Goal: Task Accomplishment & Management: Manage account settings

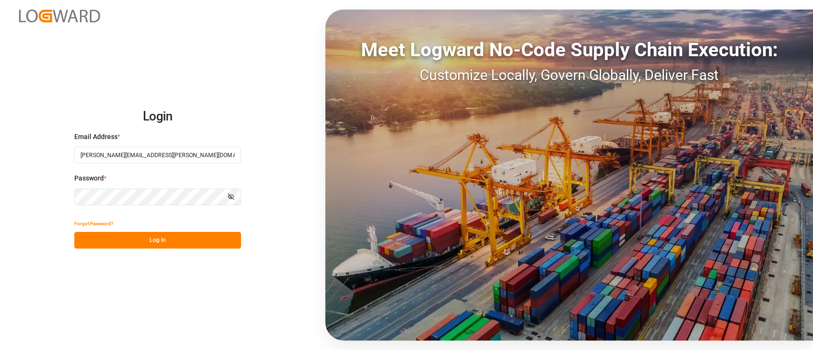
click at [152, 234] on button "Log In" at bounding box center [157, 240] width 167 height 17
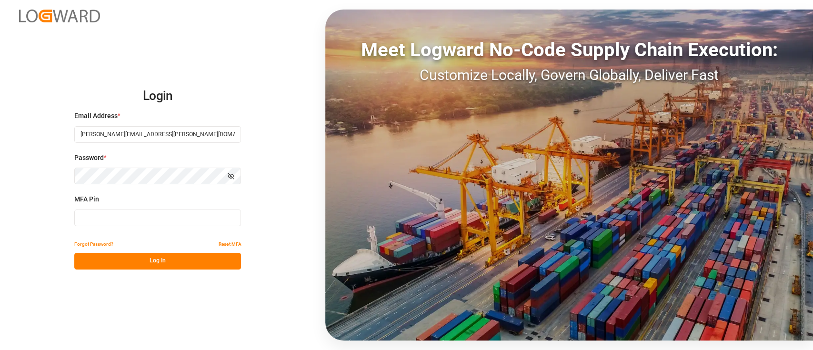
click at [111, 217] on input at bounding box center [157, 217] width 167 height 17
type input "981816"
click at [136, 263] on button "Log In" at bounding box center [157, 261] width 167 height 17
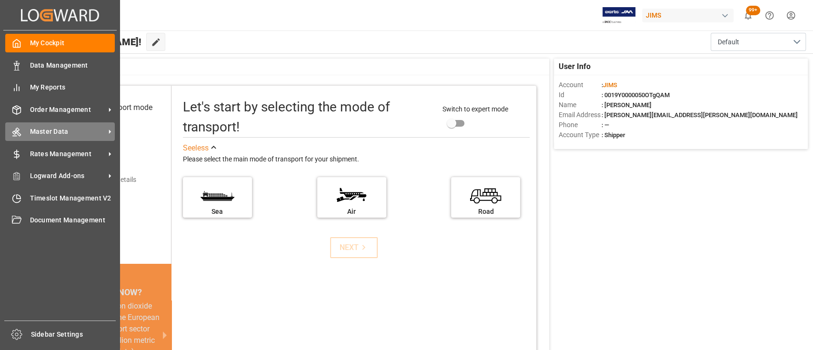
click at [64, 131] on span "Master Data" at bounding box center [67, 132] width 75 height 10
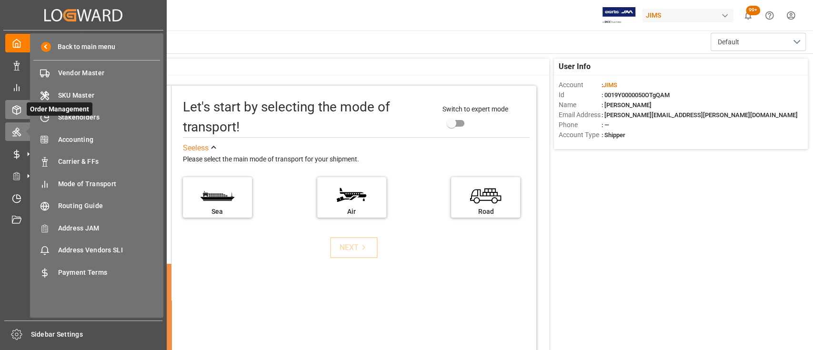
click at [28, 107] on span "Order Management" at bounding box center [60, 108] width 66 height 13
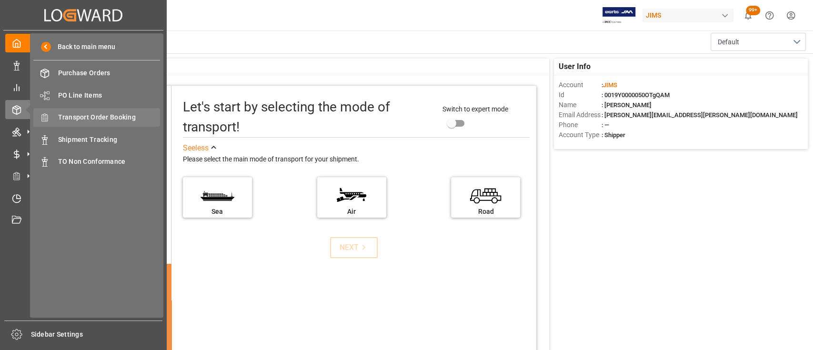
click at [94, 115] on span "Transport Order Booking" at bounding box center [109, 117] width 102 height 10
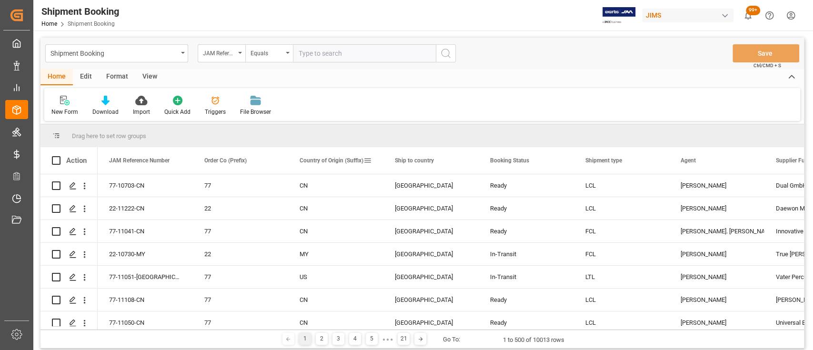
drag, startPoint x: 336, startPoint y: 160, endPoint x: 320, endPoint y: 164, distance: 16.6
drag, startPoint x: 110, startPoint y: 326, endPoint x: 119, endPoint y: 327, distance: 8.6
click at [119, 327] on div at bounding box center [449, 327] width 703 height 3
click at [694, 183] on div "[PERSON_NAME]" at bounding box center [716, 186] width 72 height 22
click at [764, 182] on div "Dual GmbH (Asia)" at bounding box center [811, 185] width 95 height 22
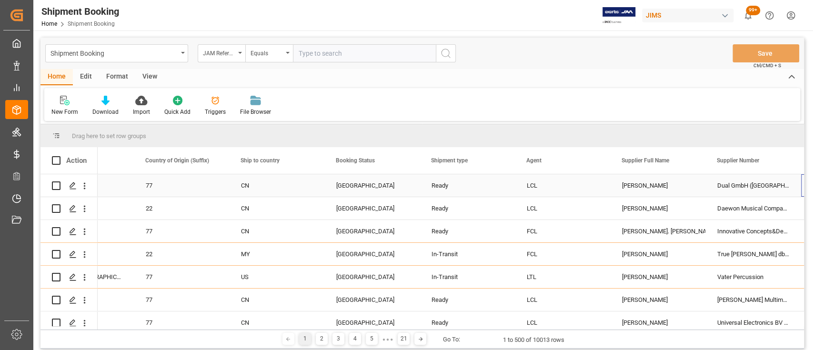
scroll to position [0, 154]
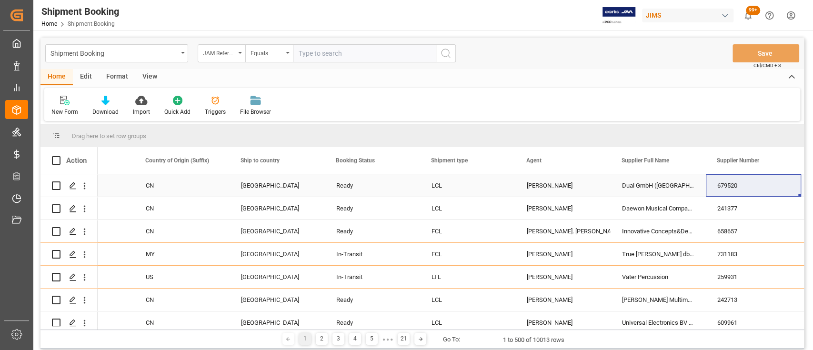
click at [739, 187] on div "679520" at bounding box center [752, 185] width 95 height 22
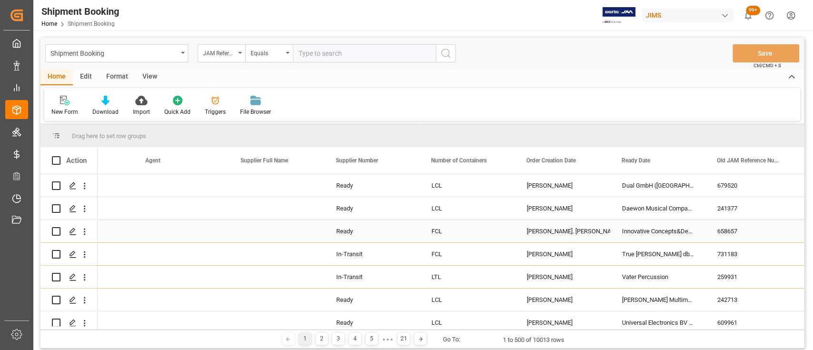
scroll to position [0, 535]
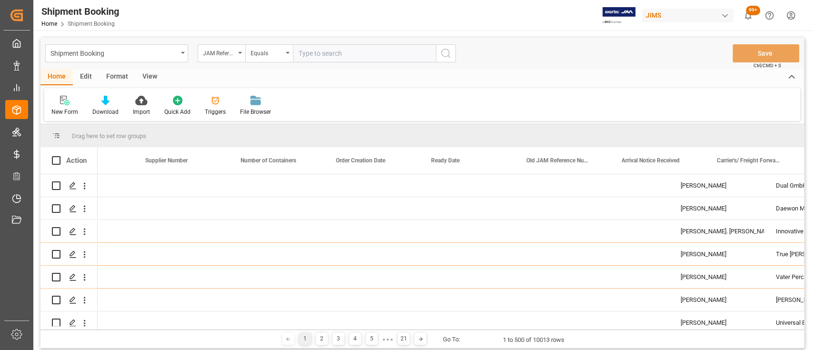
scroll to position [0, 725]
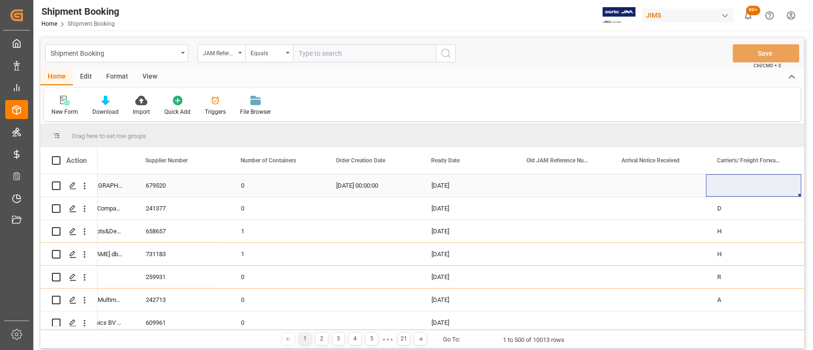
click at [673, 190] on div "Press SPACE to select this row." at bounding box center [657, 185] width 95 height 22
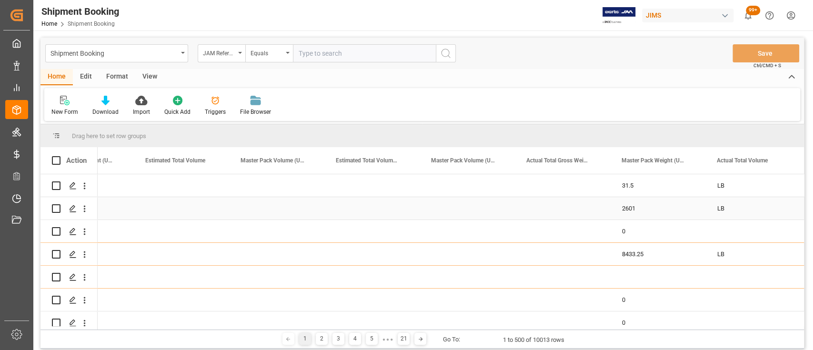
scroll to position [0, 4819]
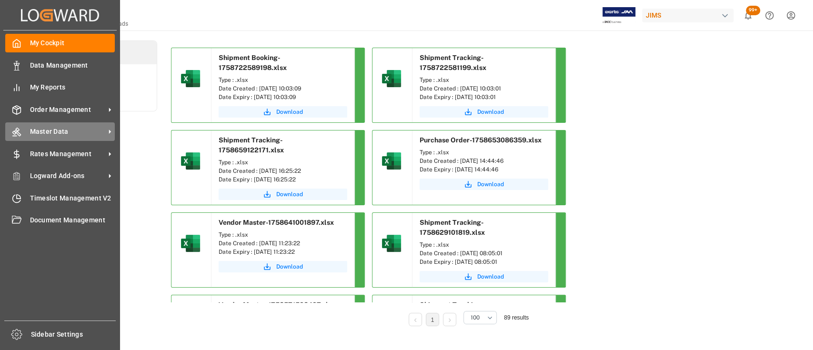
click at [55, 132] on span "Master Data" at bounding box center [67, 132] width 75 height 10
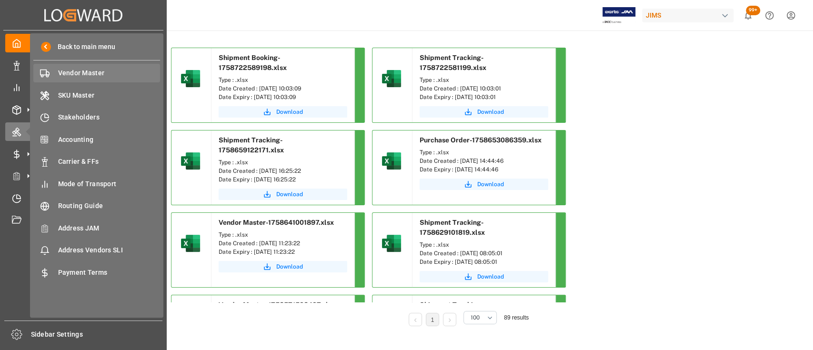
click at [95, 73] on span "Vendor Master" at bounding box center [109, 73] width 102 height 10
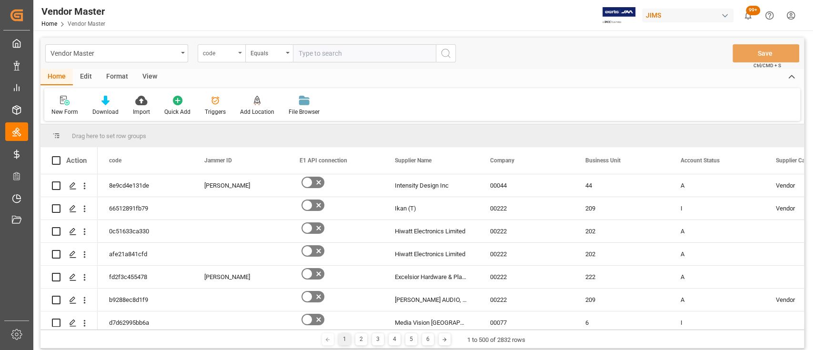
click at [238, 51] on div "code" at bounding box center [222, 53] width 48 height 18
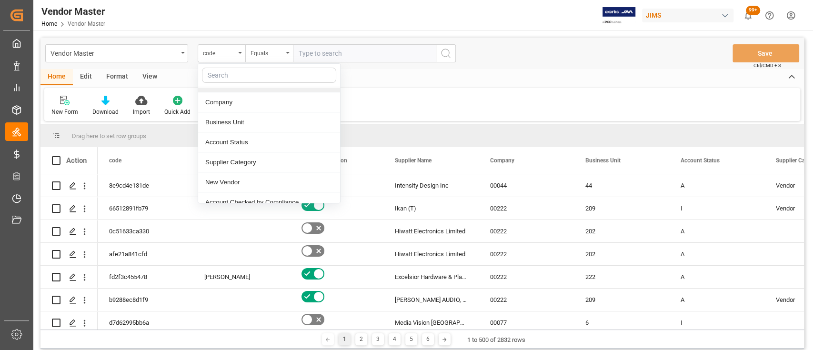
scroll to position [127, 0]
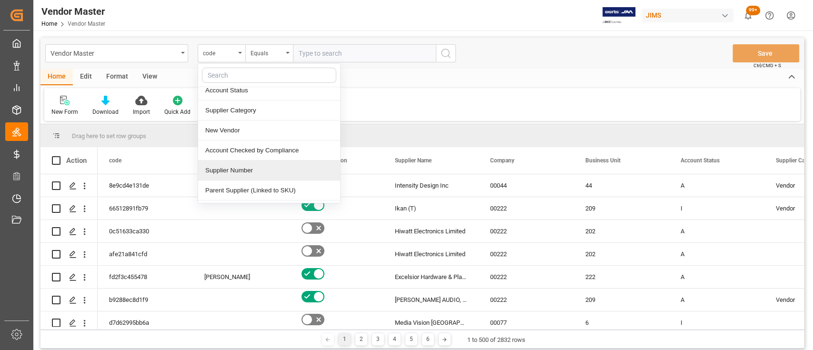
click at [268, 169] on div "Supplier Number" at bounding box center [269, 170] width 142 height 20
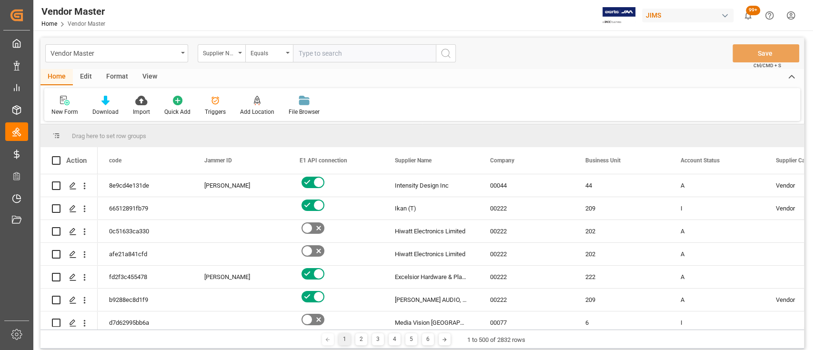
click at [325, 48] on input "text" at bounding box center [364, 53] width 143 height 18
paste input "765657"
type input "765657"
click at [448, 51] on icon "search button" at bounding box center [445, 53] width 11 height 11
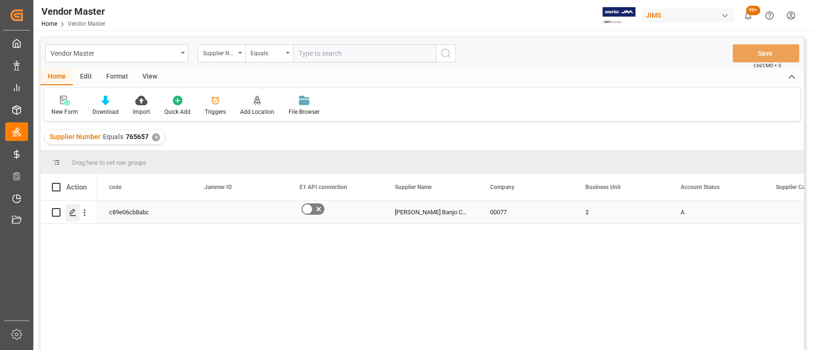
click at [74, 212] on icon "Press SPACE to select this row." at bounding box center [73, 213] width 8 height 8
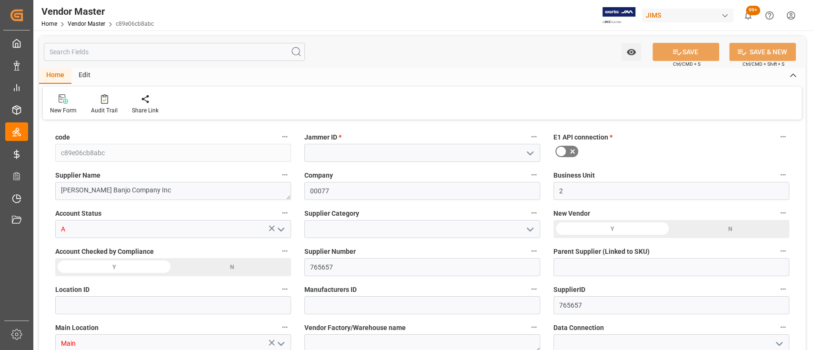
type input "[DATE] 20:46"
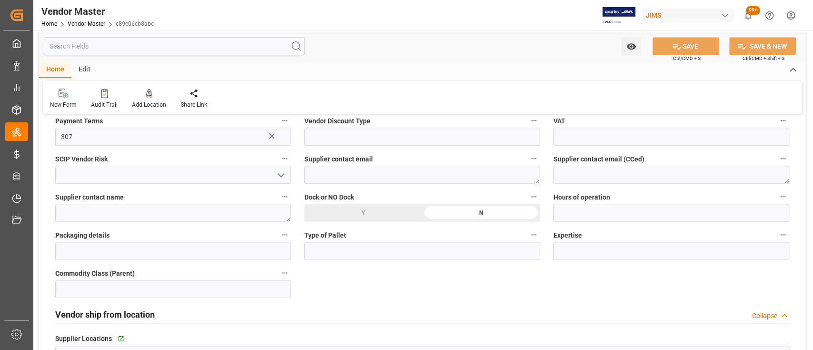
scroll to position [571, 0]
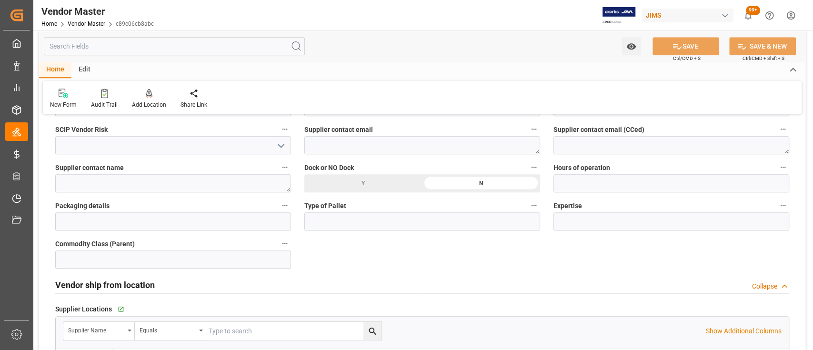
type input "Prepaid"
click at [343, 143] on textarea at bounding box center [422, 145] width 236 height 18
paste textarea "[EMAIL_ADDRESS][DOMAIN_NAME], [PERSON_NAME][EMAIL_ADDRESS][DOMAIN_NAME]"
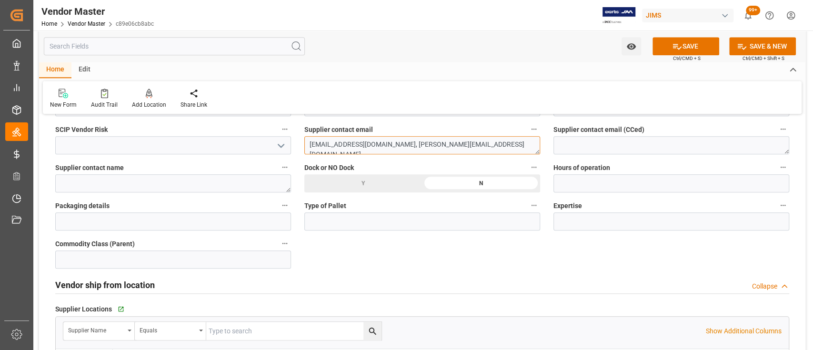
click at [400, 142] on textarea "[EMAIL_ADDRESS][DOMAIN_NAME], [PERSON_NAME][EMAIL_ADDRESS][DOMAIN_NAME]" at bounding box center [422, 145] width 236 height 18
type textarea "[EMAIL_ADDRESS][DOMAIN_NAME]; [PERSON_NAME][EMAIL_ADDRESS][DOMAIN_NAME]"
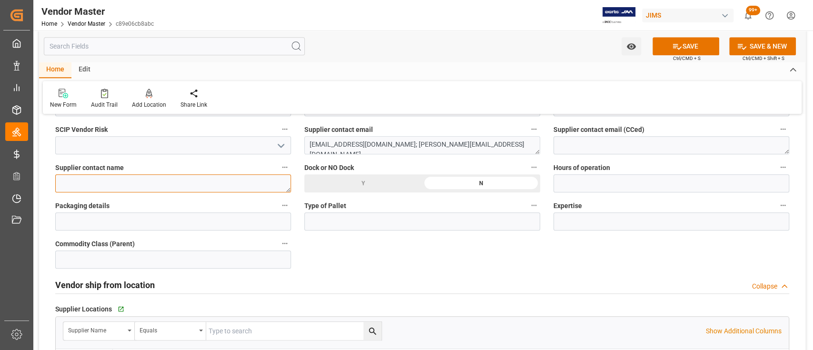
click at [95, 184] on textarea at bounding box center [173, 183] width 236 height 18
paste textarea "[PERSON_NAME]"
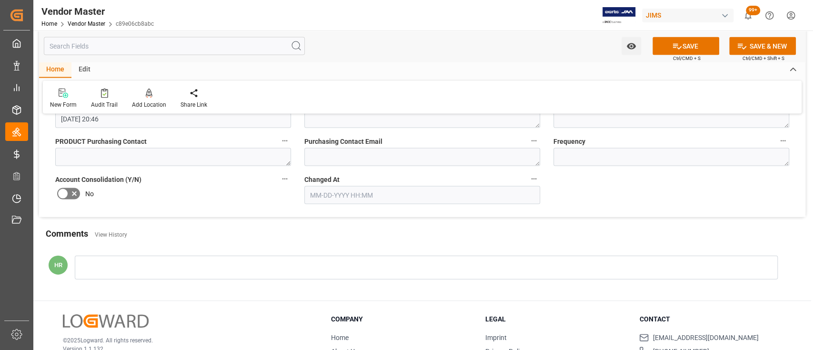
scroll to position [1261, 0]
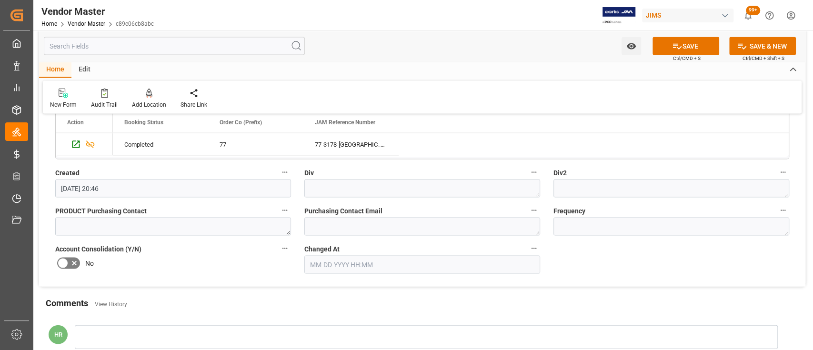
type textarea "[PERSON_NAME]"
click at [374, 192] on textarea at bounding box center [422, 188] width 236 height 18
type textarea "O2"
click at [612, 189] on textarea at bounding box center [671, 188] width 236 height 18
type textarea "O2"
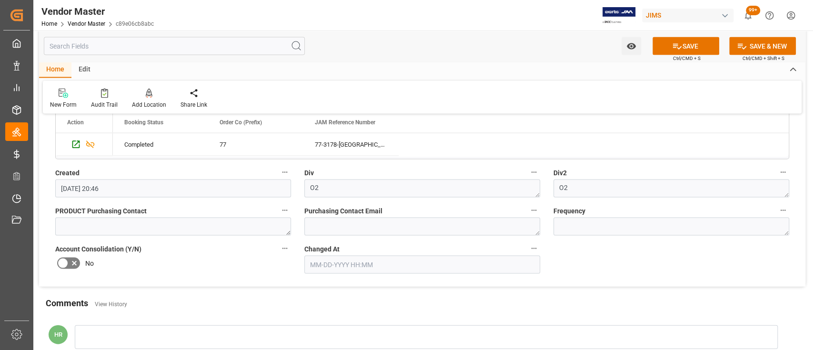
click at [363, 226] on textarea at bounding box center [422, 227] width 236 height 18
paste textarea "[EMAIL_ADDRESS][PERSON_NAME][DOMAIN_NAME],[PERSON_NAME][DOMAIN_NAME][EMAIL_ADDR…"
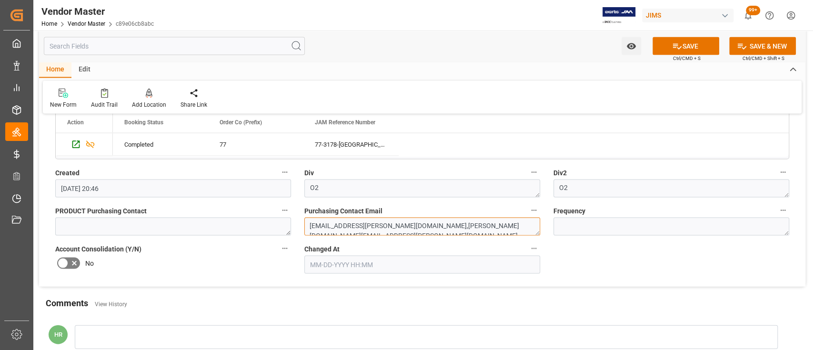
click at [396, 223] on textarea "[EMAIL_ADDRESS][PERSON_NAME][DOMAIN_NAME],[PERSON_NAME][DOMAIN_NAME][EMAIL_ADDR…" at bounding box center [422, 227] width 236 height 18
type textarea "[EMAIL_ADDRESS][PERSON_NAME][DOMAIN_NAME]; [PERSON_NAME][DOMAIN_NAME][EMAIL_ADD…"
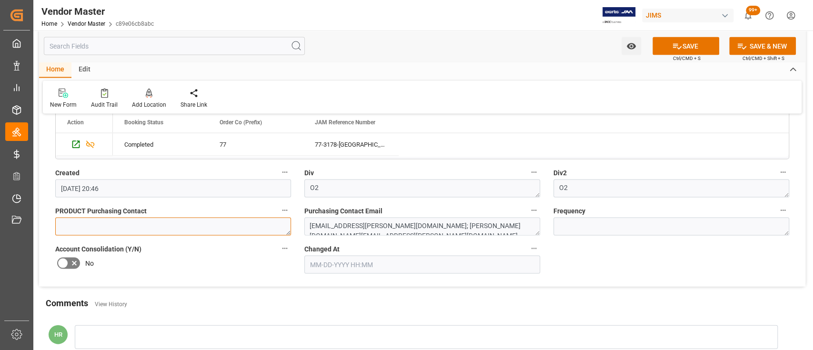
drag, startPoint x: 202, startPoint y: 225, endPoint x: 207, endPoint y: 219, distance: 7.4
click at [202, 223] on textarea at bounding box center [173, 227] width 236 height 18
type textarea "[PERSON_NAME]"
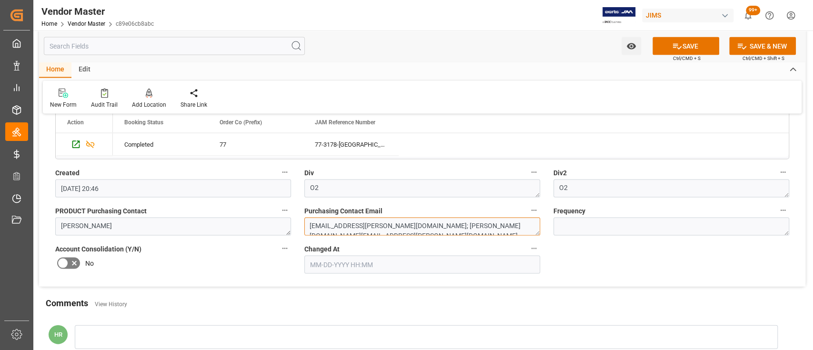
click at [509, 226] on textarea "[EMAIL_ADDRESS][PERSON_NAME][DOMAIN_NAME]; [PERSON_NAME][DOMAIN_NAME][EMAIL_ADD…" at bounding box center [422, 227] width 236 height 18
paste textarea "[PERSON_NAME][EMAIL_ADDRESS][DOMAIN_NAME]"
click at [411, 228] on textarea "[EMAIL_ADDRESS][PERSON_NAME][DOMAIN_NAME]; [PERSON_NAME][DOMAIN_NAME][EMAIL_ADD…" at bounding box center [422, 227] width 236 height 18
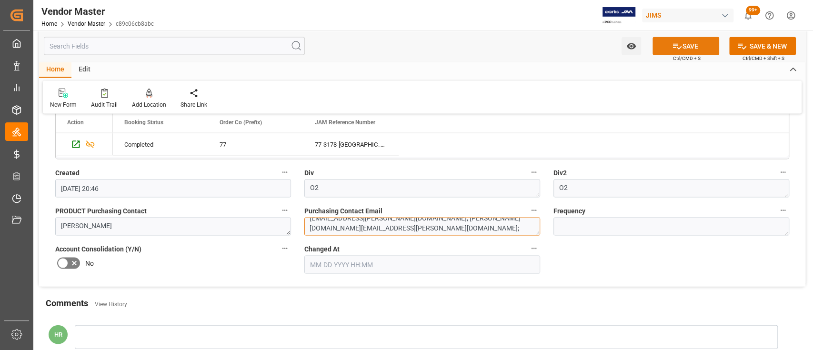
type textarea "[EMAIL_ADDRESS][PERSON_NAME][DOMAIN_NAME]; [PERSON_NAME][DOMAIN_NAME][EMAIL_ADD…"
click at [685, 47] on button "SAVE" at bounding box center [685, 46] width 67 height 18
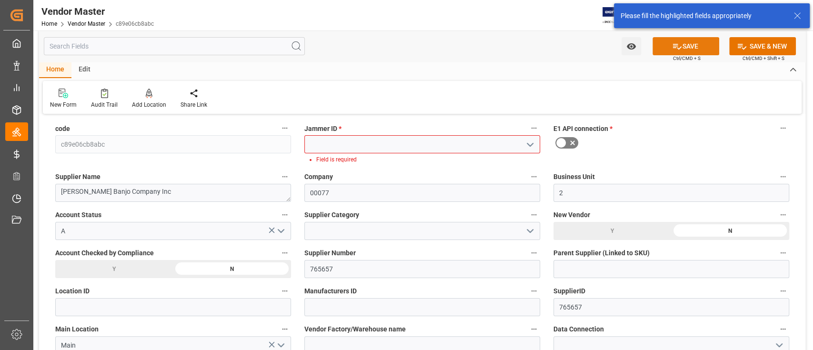
scroll to position [0, 0]
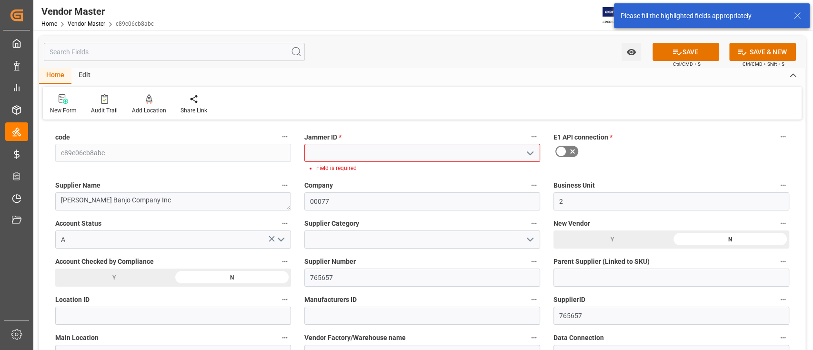
click at [529, 153] on icon "open menu" at bounding box center [529, 153] width 11 height 11
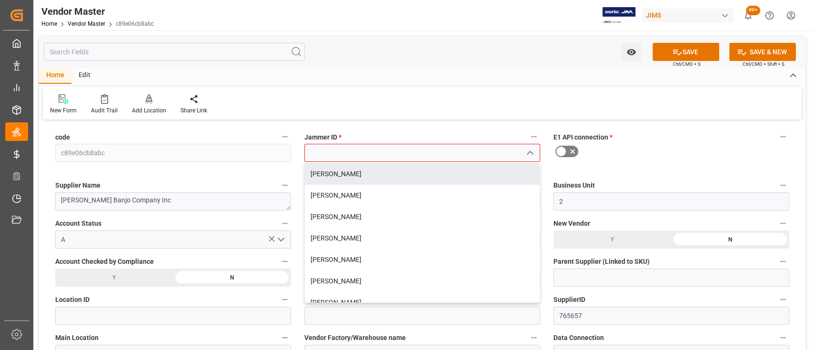
click at [371, 148] on input at bounding box center [422, 153] width 236 height 18
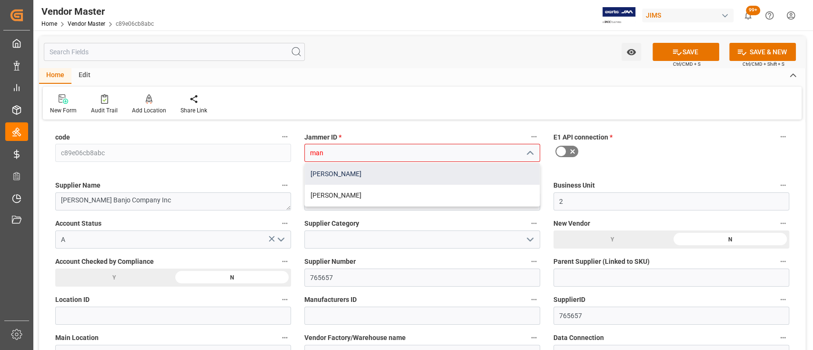
click at [415, 176] on div "[PERSON_NAME]" at bounding box center [422, 173] width 235 height 21
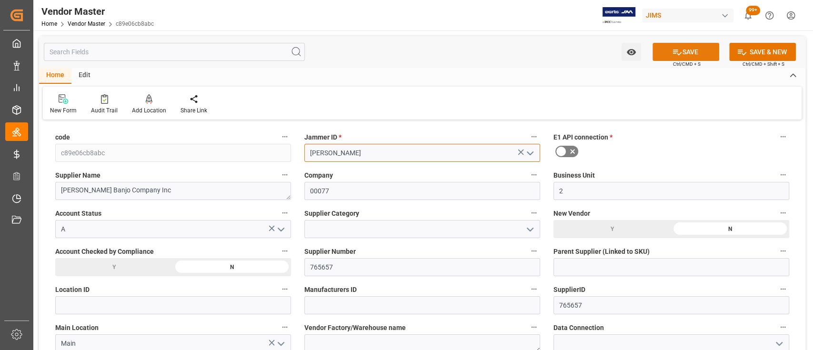
type input "[PERSON_NAME]"
click at [701, 53] on button "SAVE" at bounding box center [685, 52] width 67 height 18
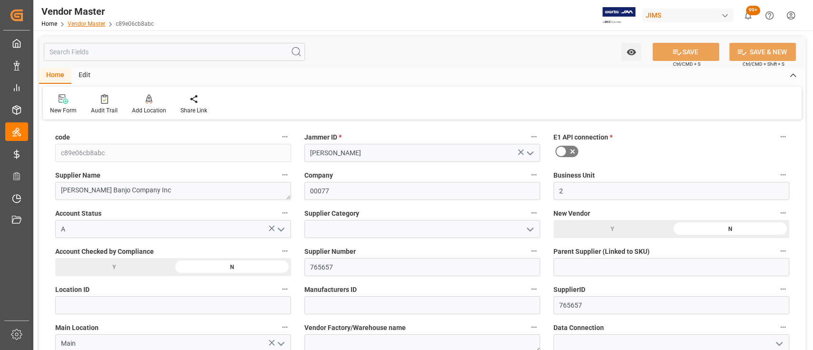
click at [86, 23] on link "Vendor Master" at bounding box center [87, 23] width 38 height 7
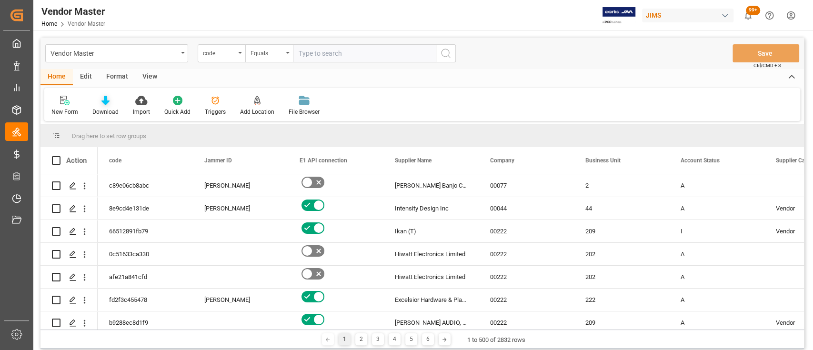
click at [101, 99] on icon at bounding box center [105, 101] width 8 height 10
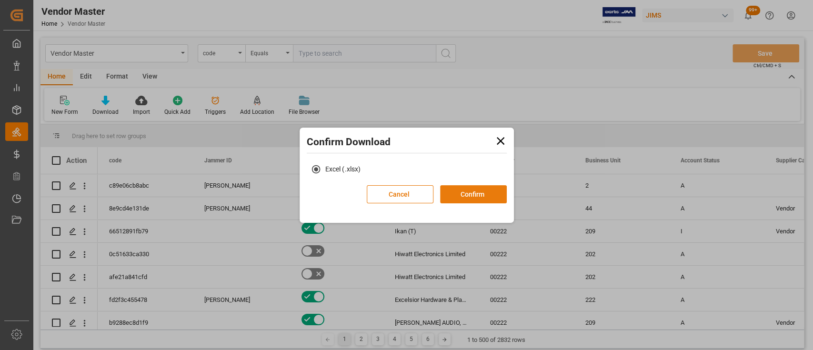
click at [472, 189] on button "Confirm" at bounding box center [473, 194] width 67 height 18
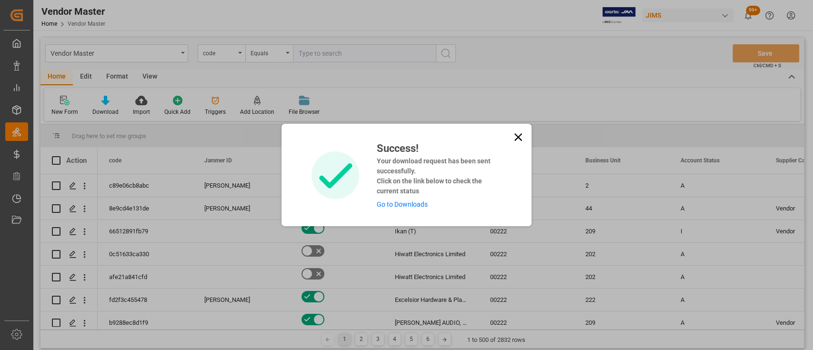
click at [400, 207] on link "Go to Downloads" at bounding box center [401, 204] width 51 height 8
